Goal: Task Accomplishment & Management: Manage account settings

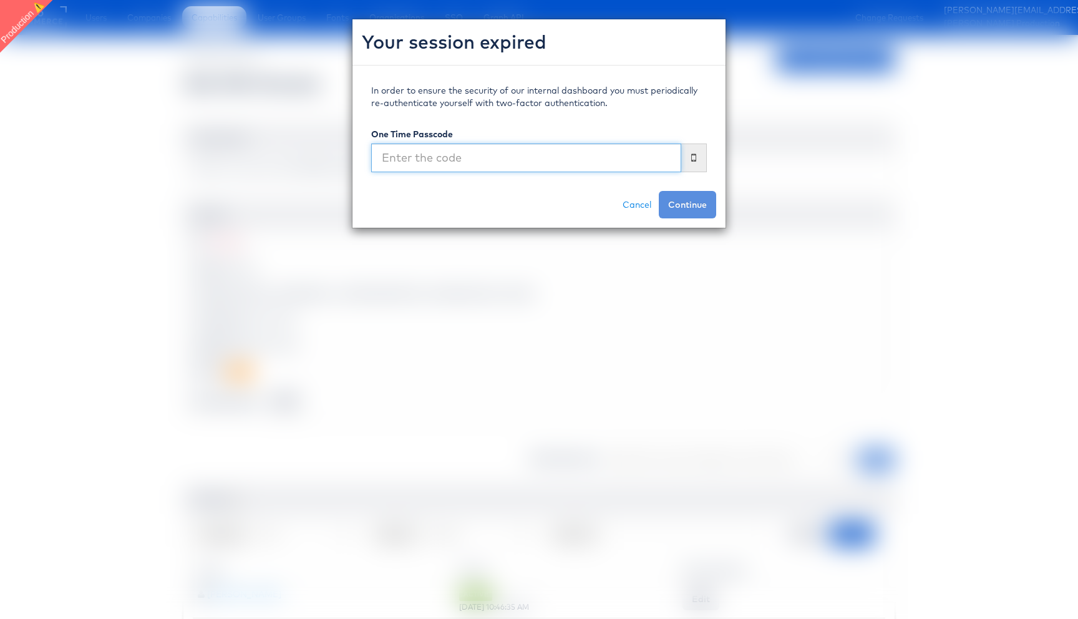
click at [542, 163] on input "text" at bounding box center [526, 157] width 310 height 29
click at [536, 160] on input "text" at bounding box center [526, 157] width 310 height 29
type input "279545"
click at [659, 191] on button "Continue" at bounding box center [687, 204] width 57 height 27
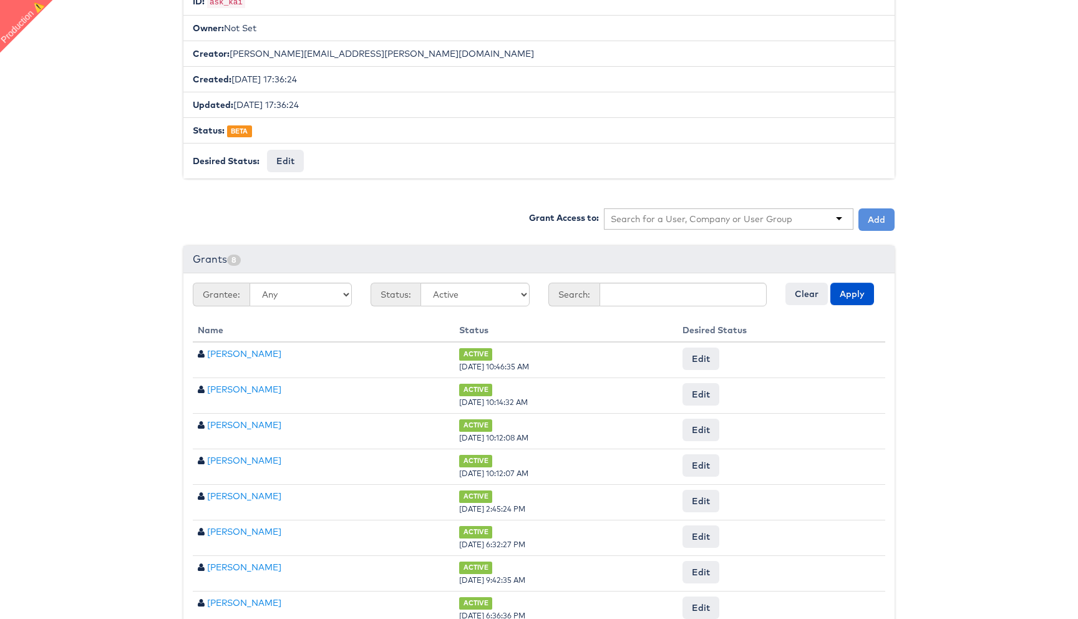
scroll to position [286, 0]
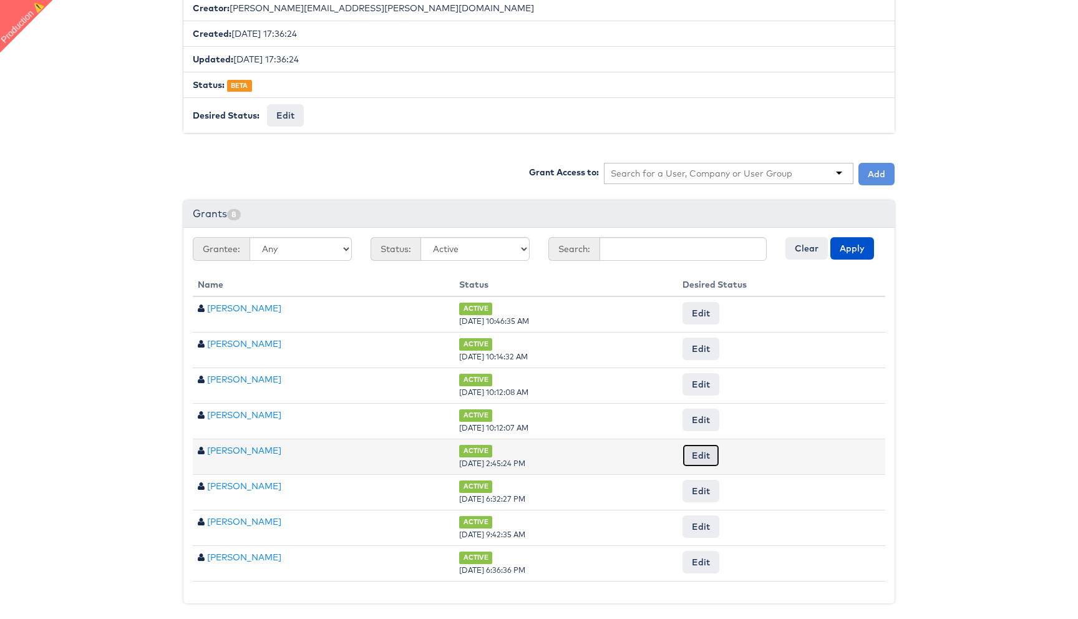
click at [718, 455] on button "Edit" at bounding box center [700, 455] width 37 height 22
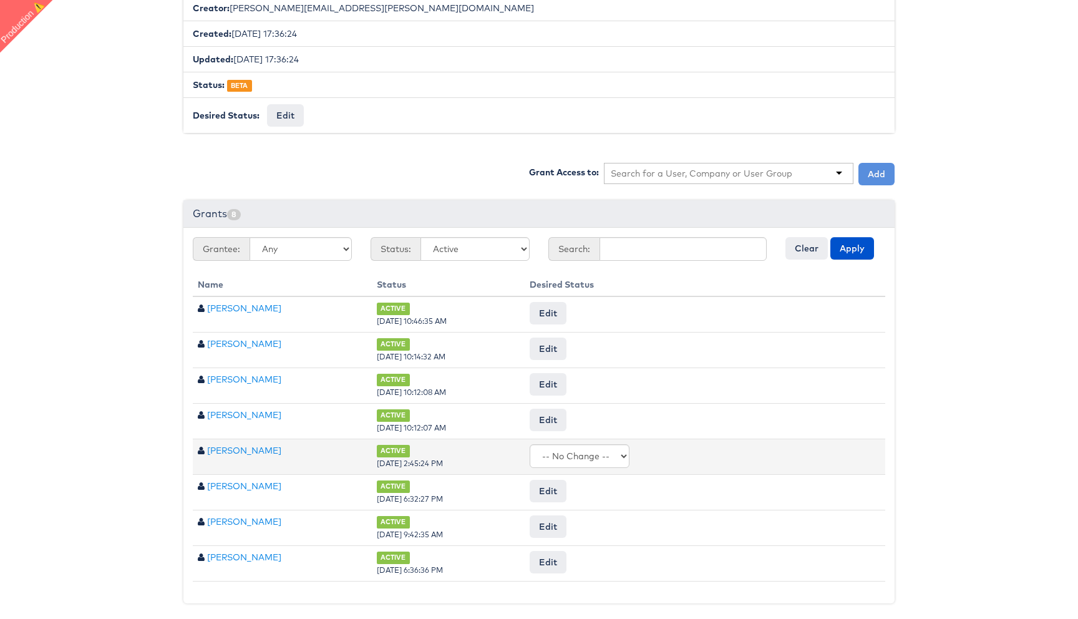
click at [611, 459] on select "-- No Change -- Active Revoked" at bounding box center [579, 456] width 100 height 24
select select "REVOKED"
click at [546, 444] on select "-- No Change -- Active Revoked" at bounding box center [579, 456] width 100 height 24
click at [831, 457] on input "Request Change" at bounding box center [844, 455] width 71 height 17
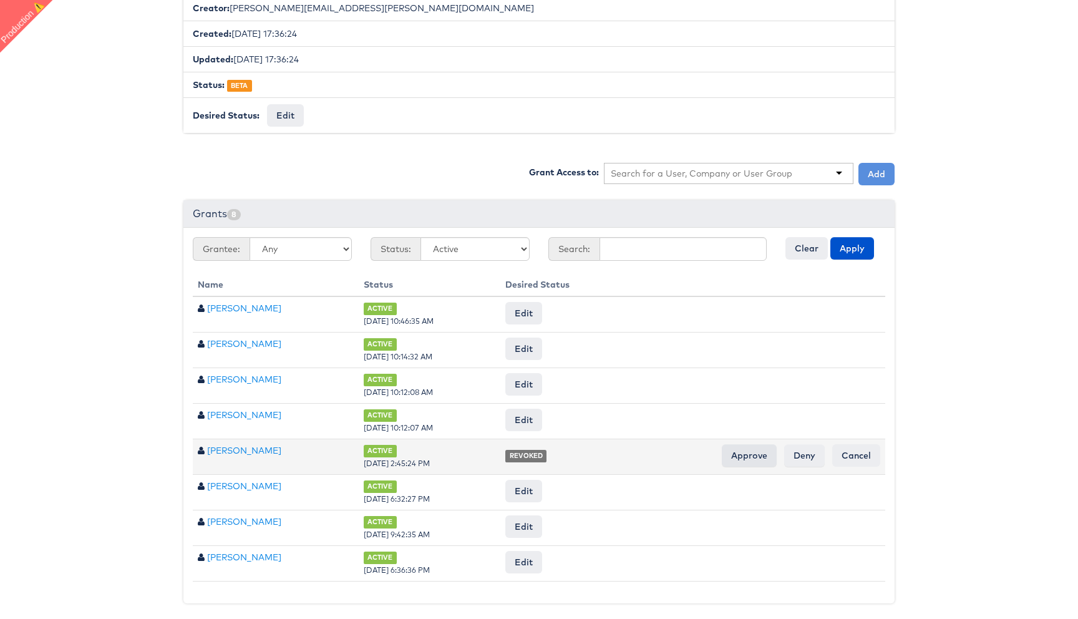
click at [745, 456] on input "Approve" at bounding box center [749, 455] width 55 height 22
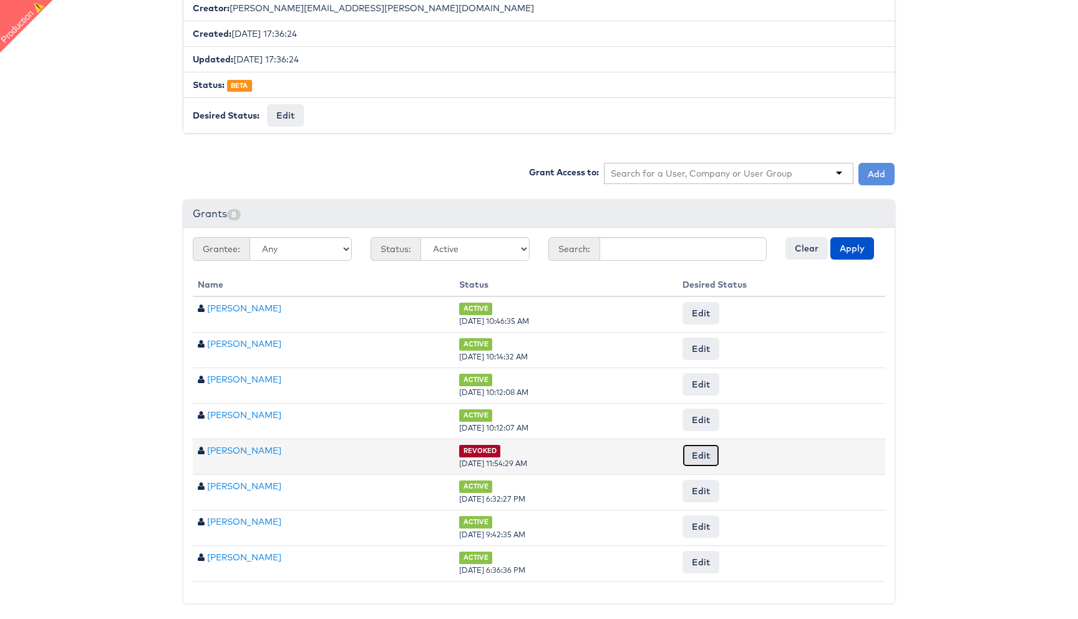
click at [719, 452] on button "Edit" at bounding box center [700, 455] width 37 height 22
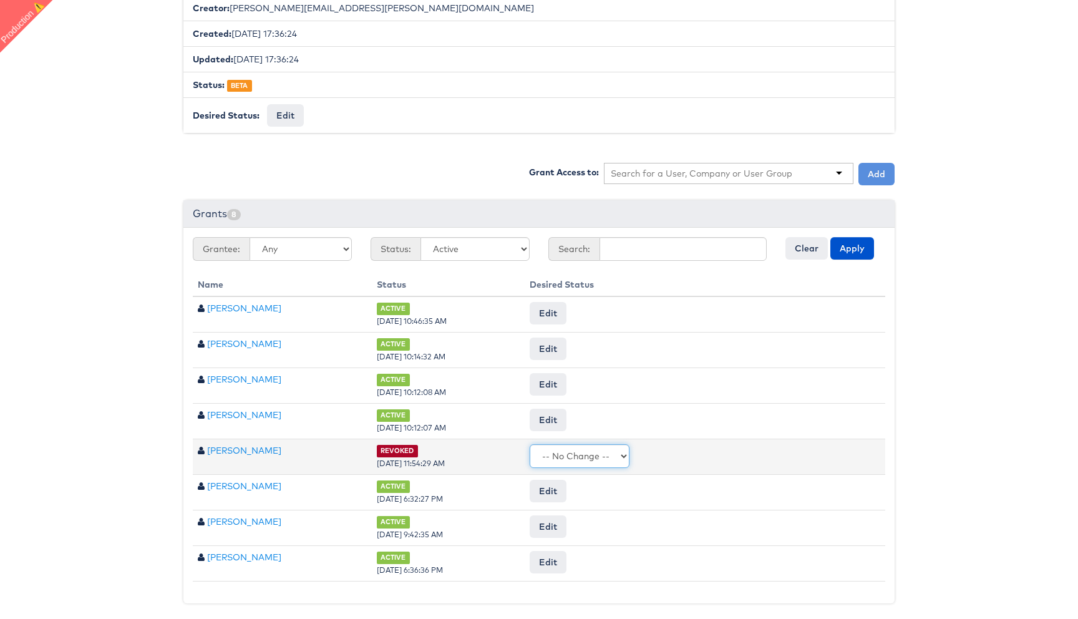
click at [619, 449] on select "-- No Change -- Active Revoked" at bounding box center [579, 456] width 100 height 24
select select "ACTIVE"
click at [546, 444] on select "-- No Change -- Active Revoked" at bounding box center [579, 456] width 100 height 24
click at [835, 455] on input "Request Change" at bounding box center [844, 455] width 71 height 17
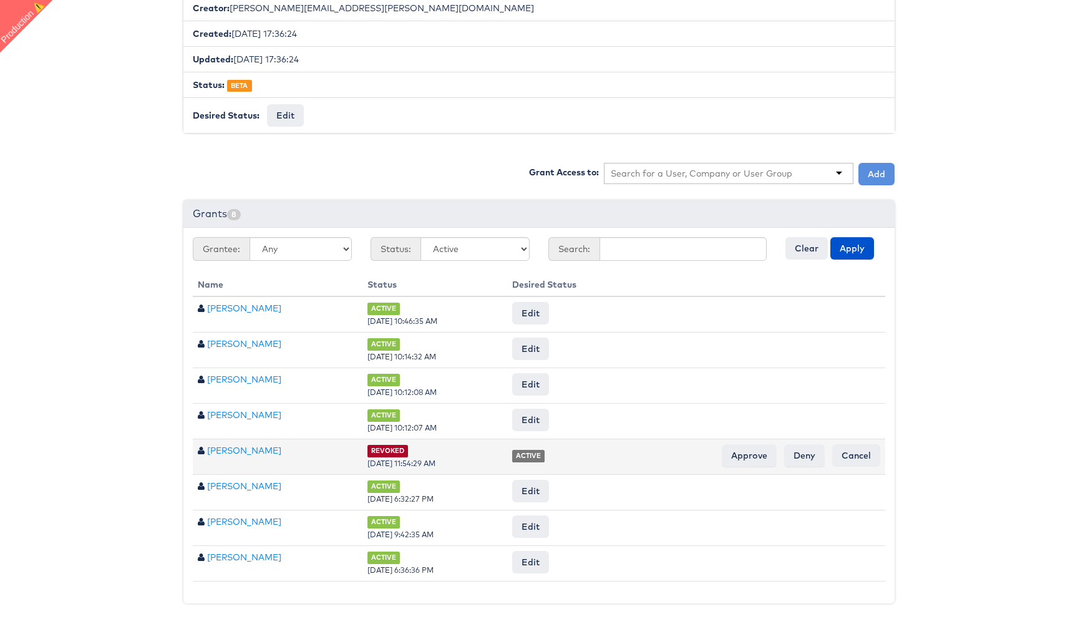
click at [741, 465] on td "ACTIVE Approve Deny Cancel" at bounding box center [696, 456] width 378 height 36
click at [745, 458] on input "Approve" at bounding box center [749, 455] width 55 height 22
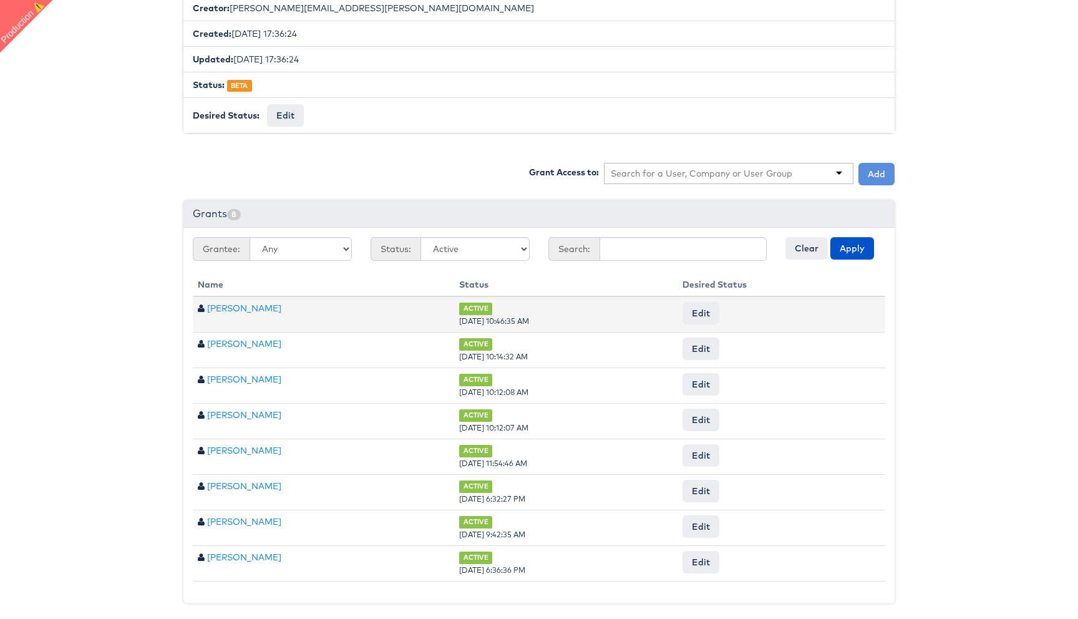
scroll to position [0, 0]
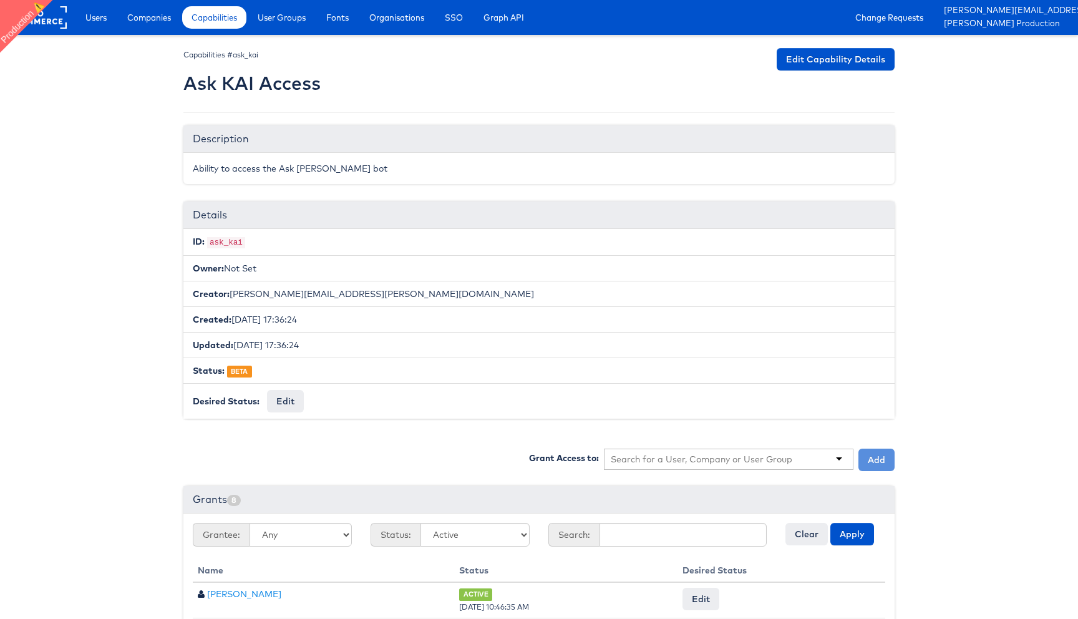
click at [191, 74] on h2 "Ask KAI Access" at bounding box center [251, 83] width 137 height 21
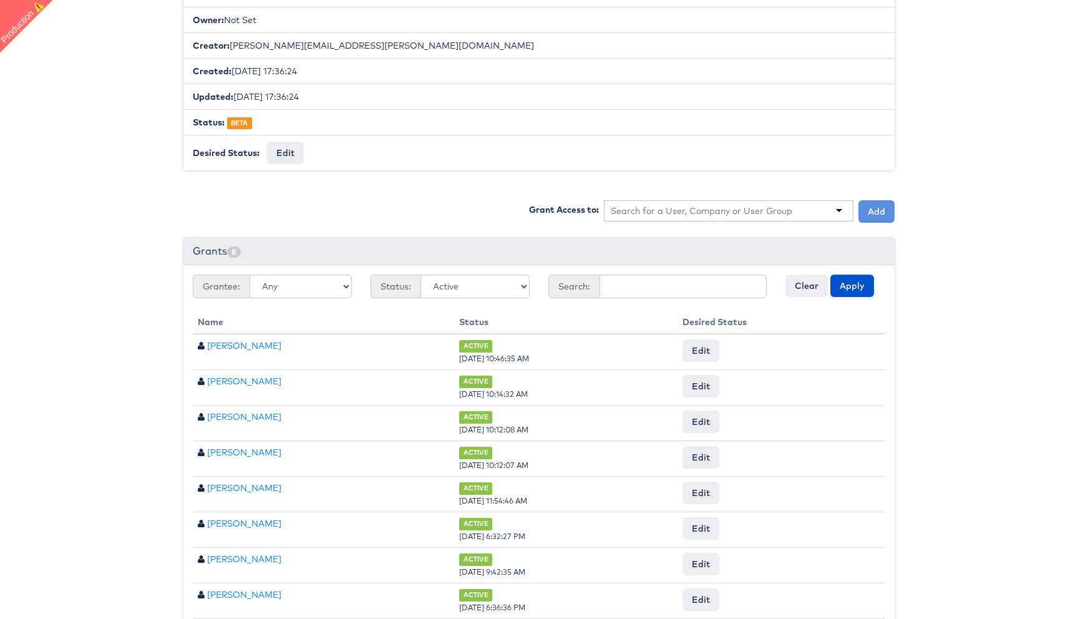
scroll to position [286, 0]
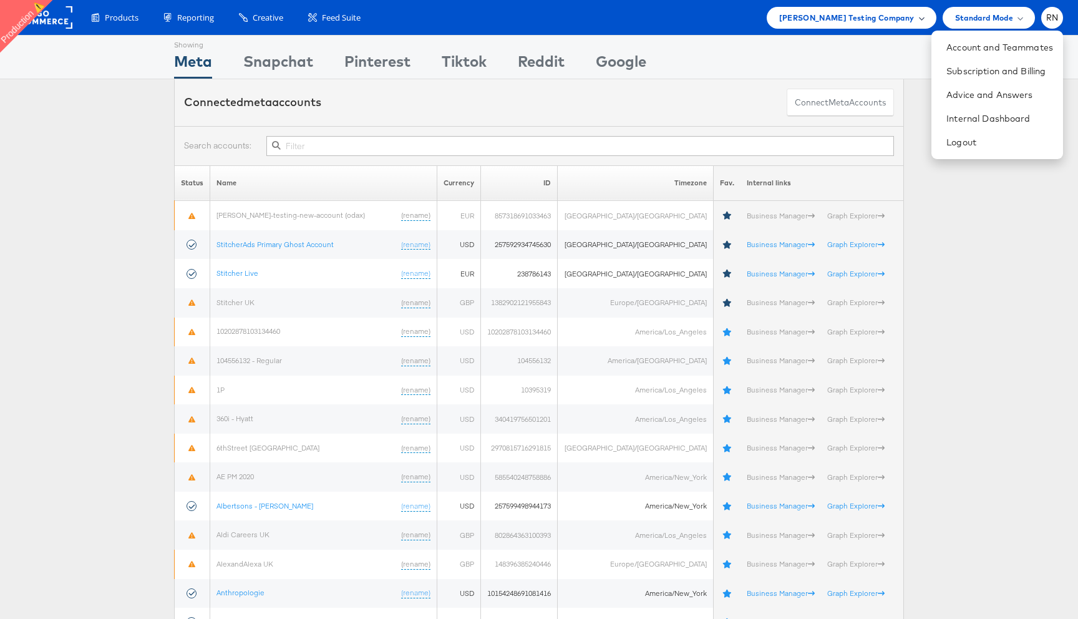
click at [848, 16] on span "[PERSON_NAME] Testing Company" at bounding box center [846, 17] width 135 height 13
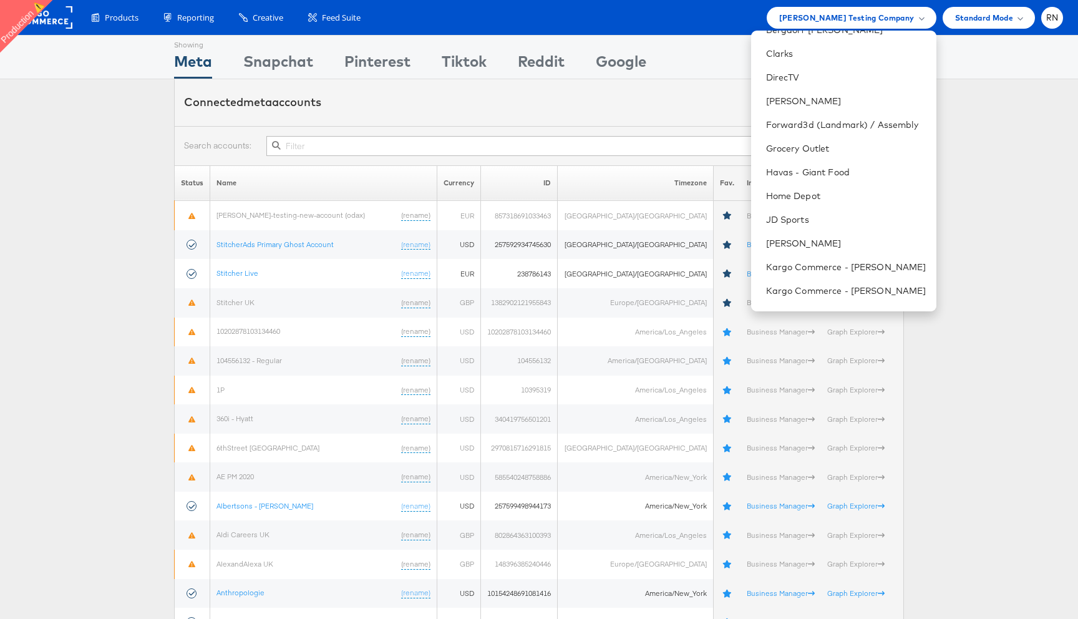
scroll to position [207, 0]
